Goal: Information Seeking & Learning: Compare options

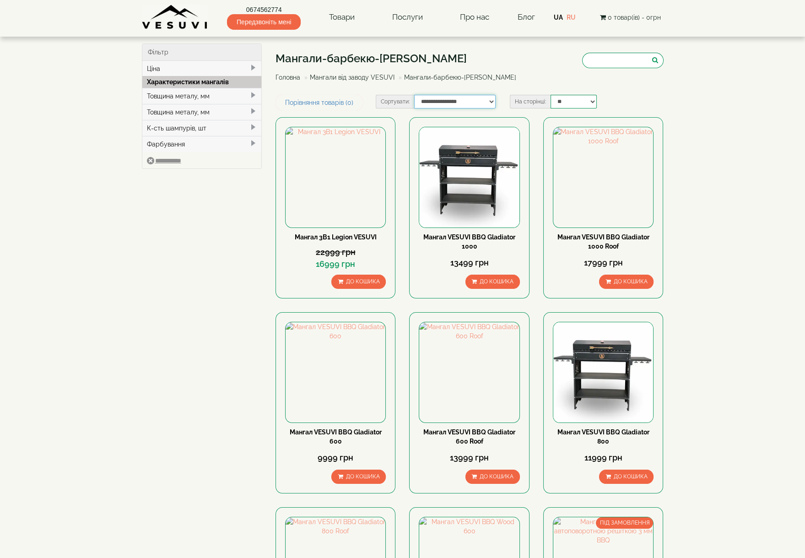
click at [492, 101] on select "**********" at bounding box center [454, 102] width 81 height 14
select select "**********"
click at [414, 95] on select "**********" at bounding box center [454, 102] width 81 height 14
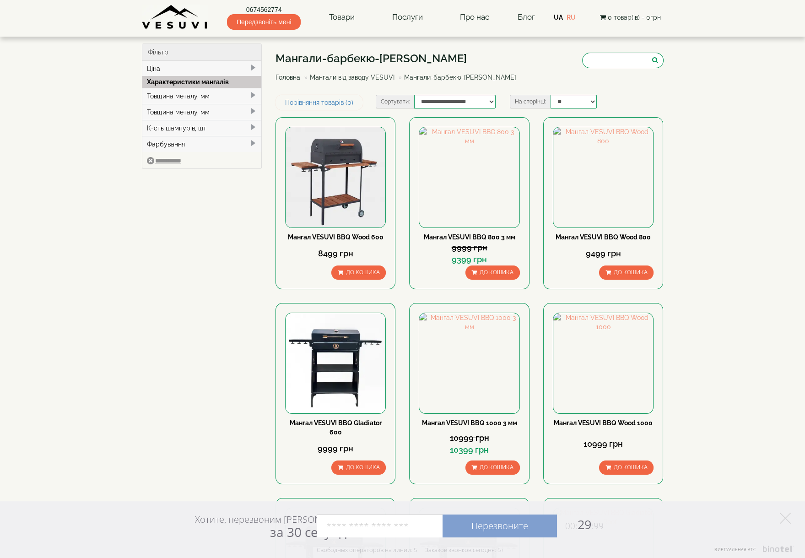
click at [342, 236] on link "Мангал VESUVI BBQ Wood 600" at bounding box center [336, 236] width 96 height 7
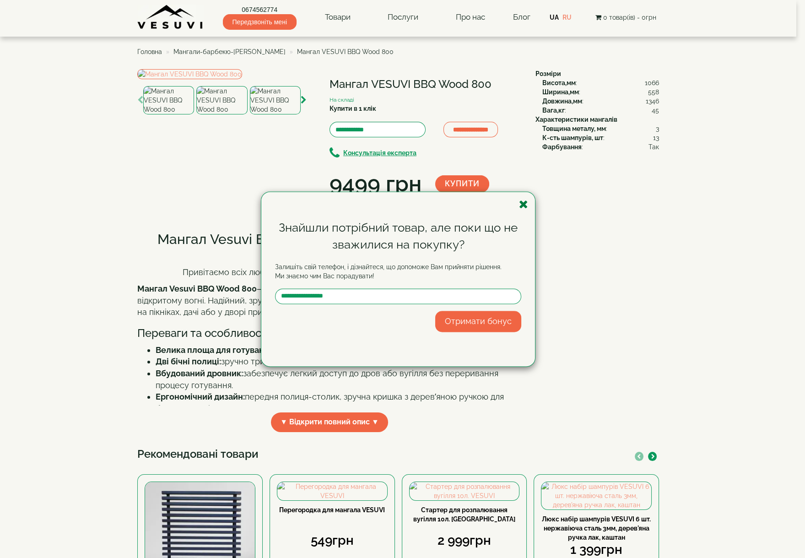
click at [523, 204] on icon "button" at bounding box center [523, 204] width 9 height 11
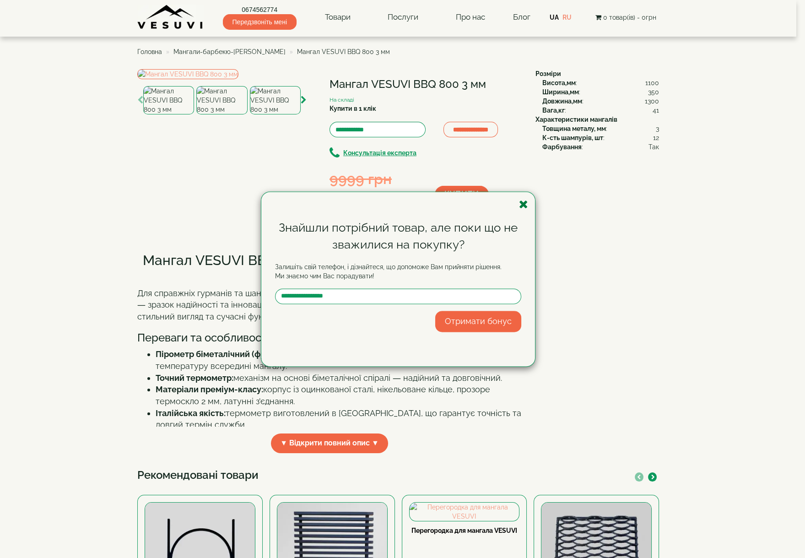
click at [522, 204] on icon "button" at bounding box center [523, 204] width 9 height 11
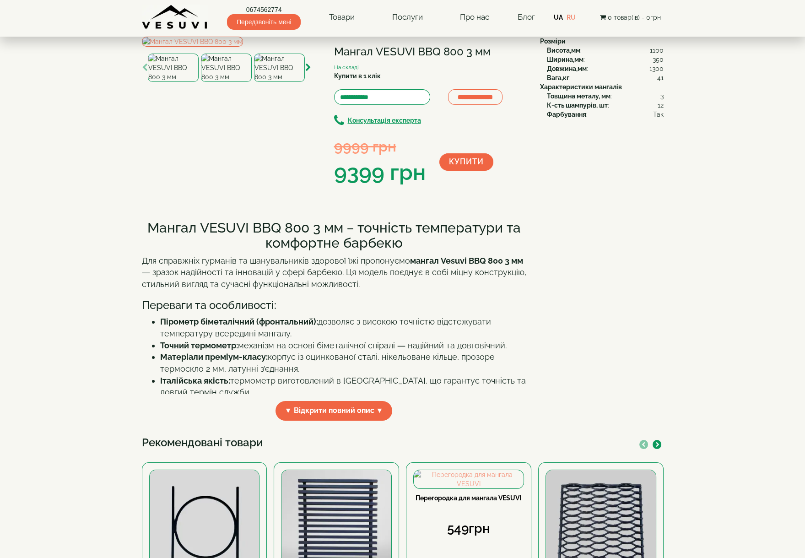
scroll to position [51, 0]
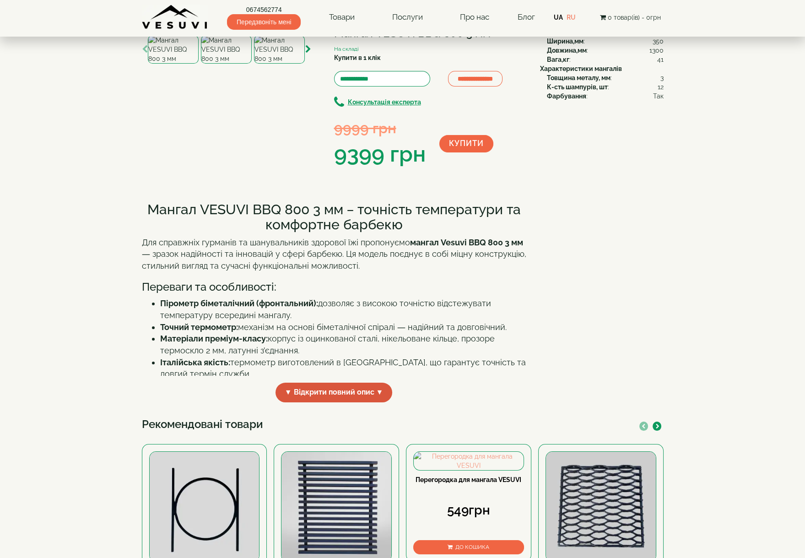
click at [336, 402] on span "▼ Відкрити повний опис ▼" at bounding box center [334, 393] width 117 height 20
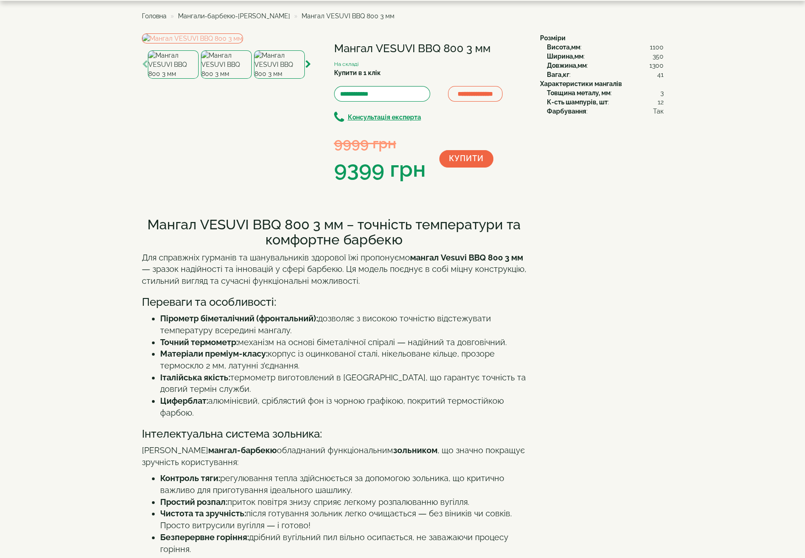
scroll to position [0, 0]
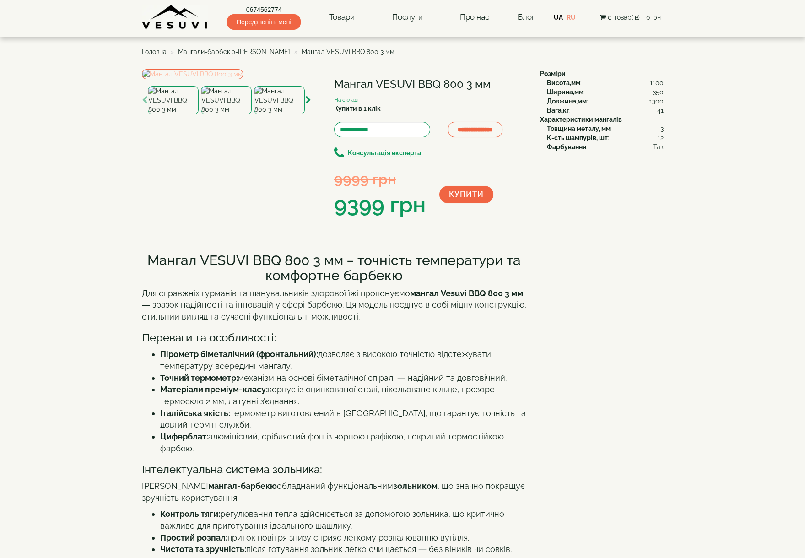
click at [243, 79] on img at bounding box center [192, 74] width 101 height 10
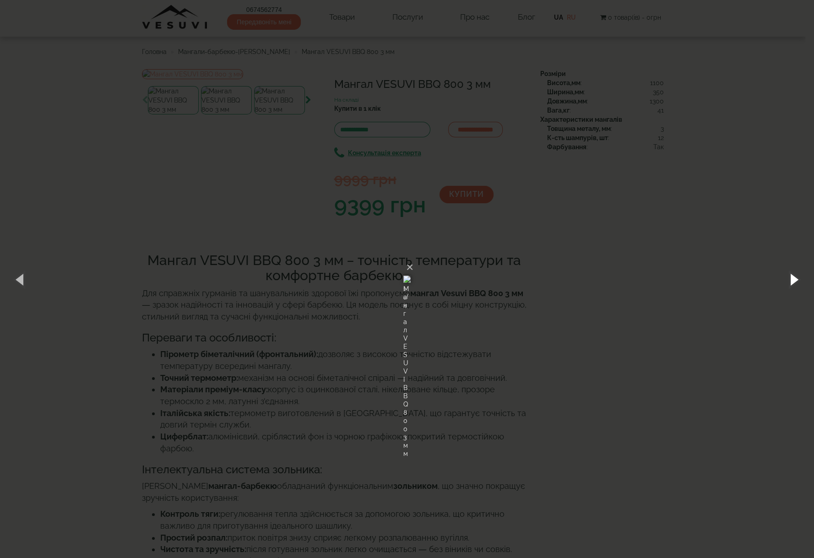
click at [792, 276] on button "button" at bounding box center [793, 279] width 41 height 50
click at [794, 276] on button "button" at bounding box center [793, 279] width 41 height 50
drag, startPoint x: 518, startPoint y: 156, endPoint x: 522, endPoint y: 159, distance: 5.2
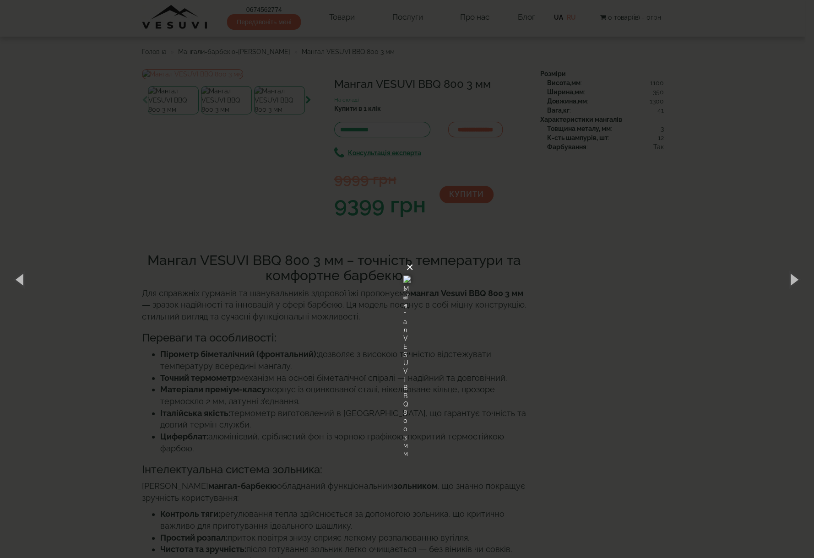
click at [413, 257] on button "×" at bounding box center [409, 267] width 7 height 20
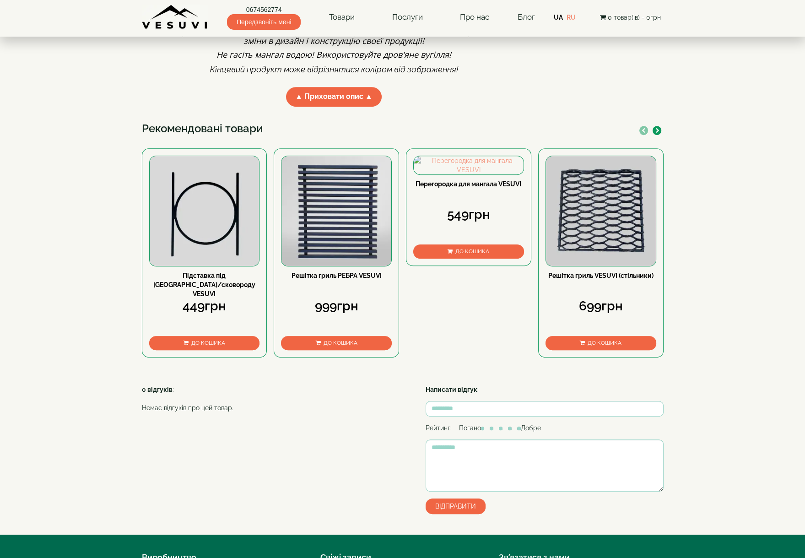
scroll to position [916, 0]
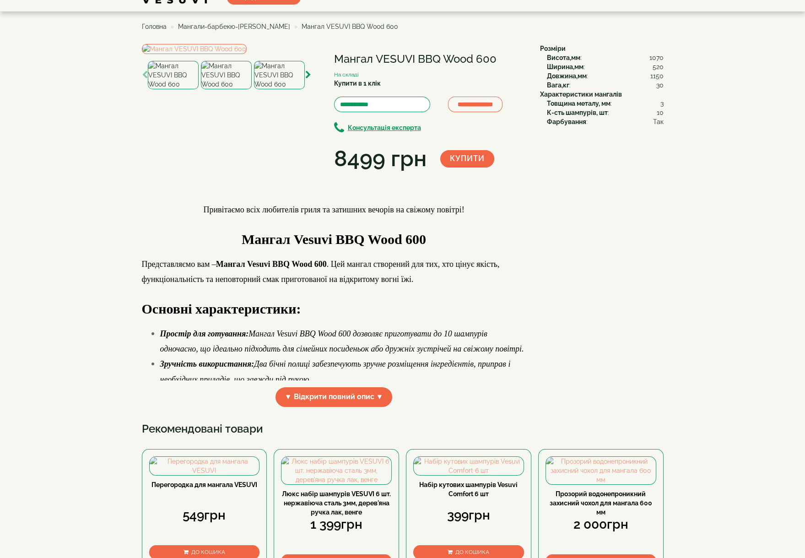
scroll to position [51, 0]
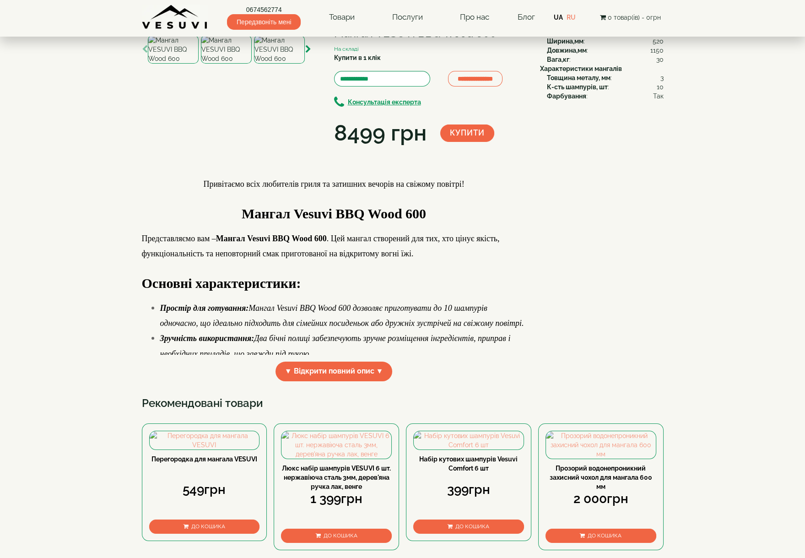
click at [355, 381] on span "▼ Відкрити повний опис ▼" at bounding box center [334, 372] width 117 height 20
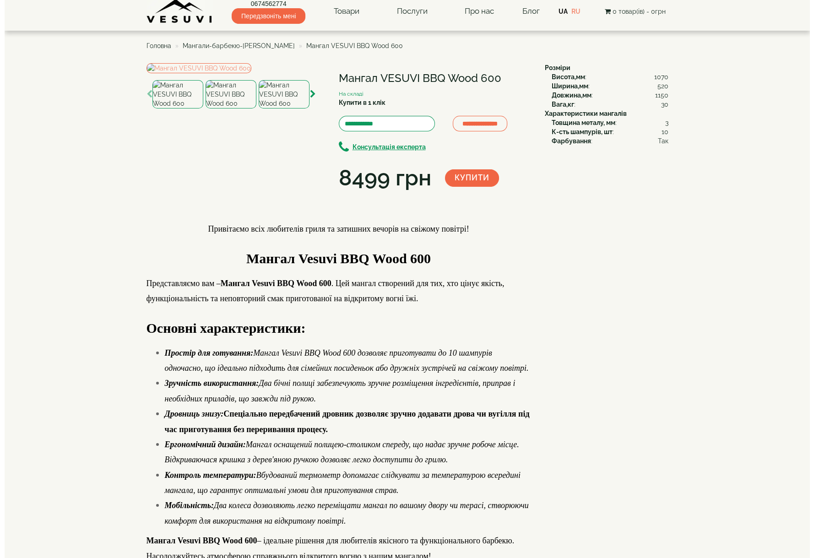
scroll to position [0, 0]
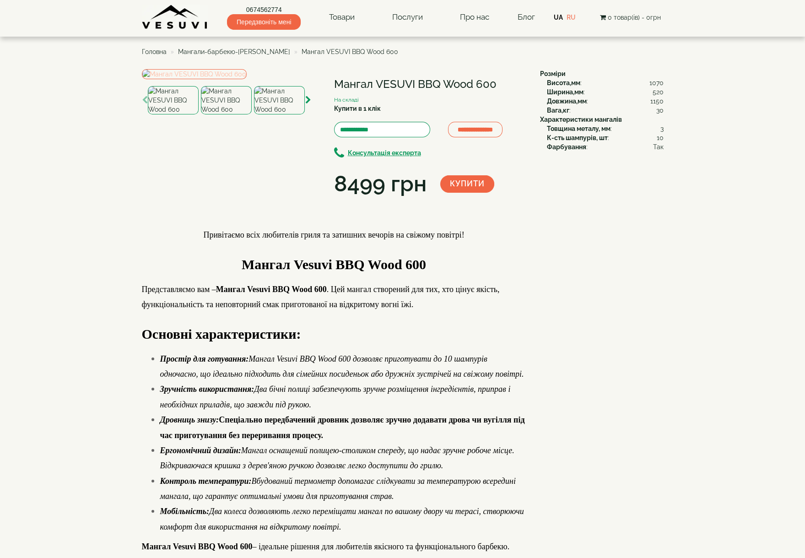
click at [227, 79] on img at bounding box center [194, 74] width 105 height 10
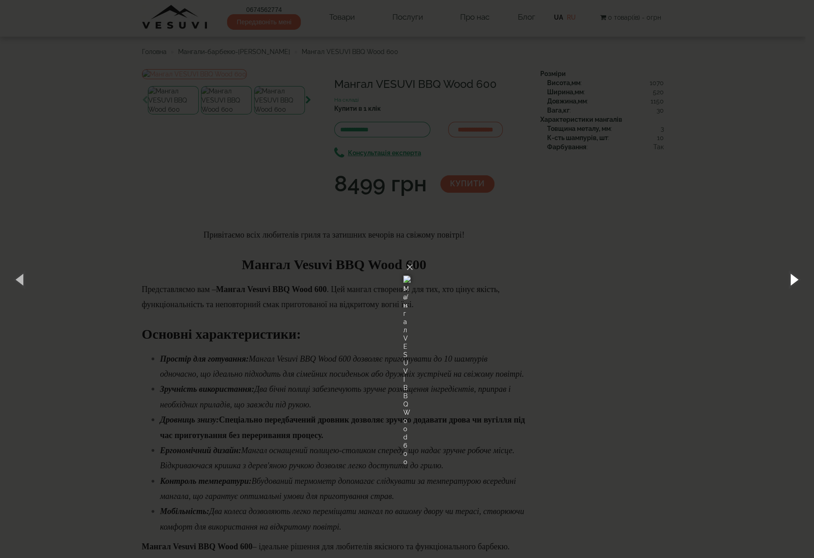
click at [793, 277] on button "button" at bounding box center [793, 279] width 41 height 50
